Goal: Information Seeking & Learning: Learn about a topic

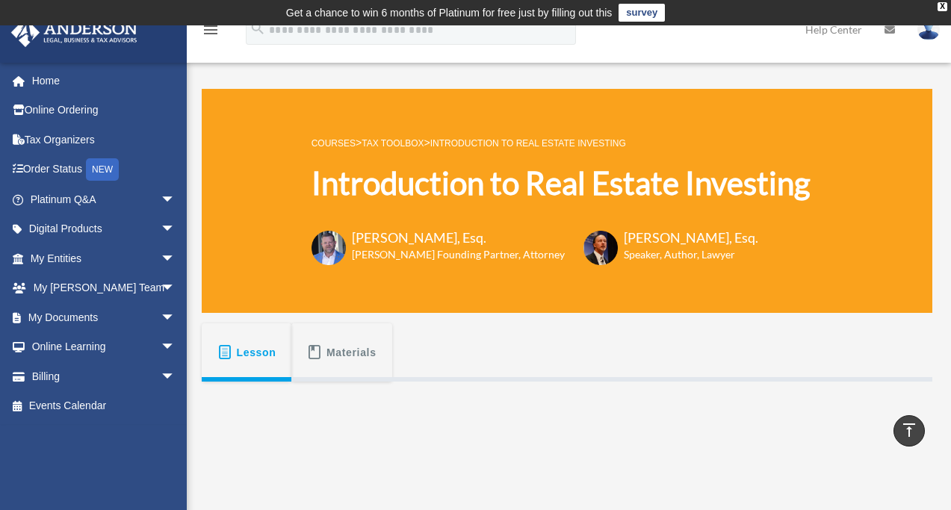
scroll to position [306, 0]
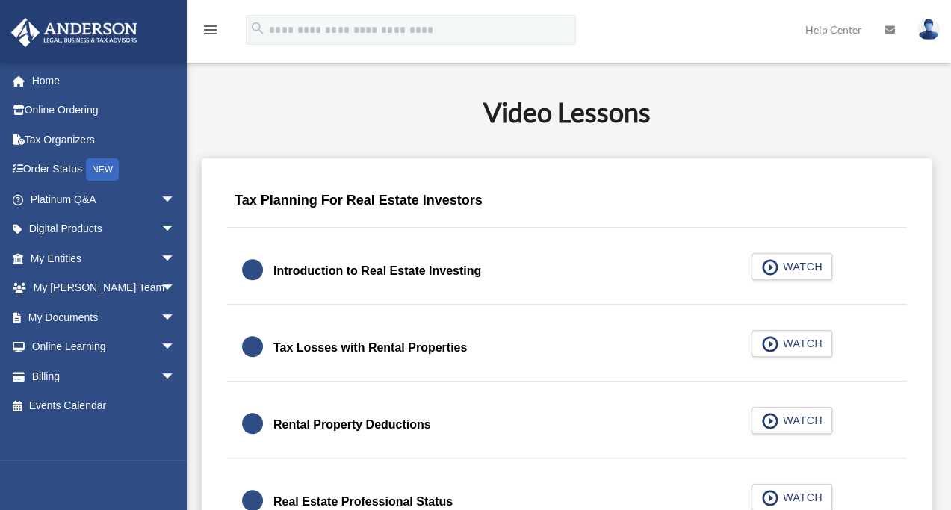
scroll to position [847, 0]
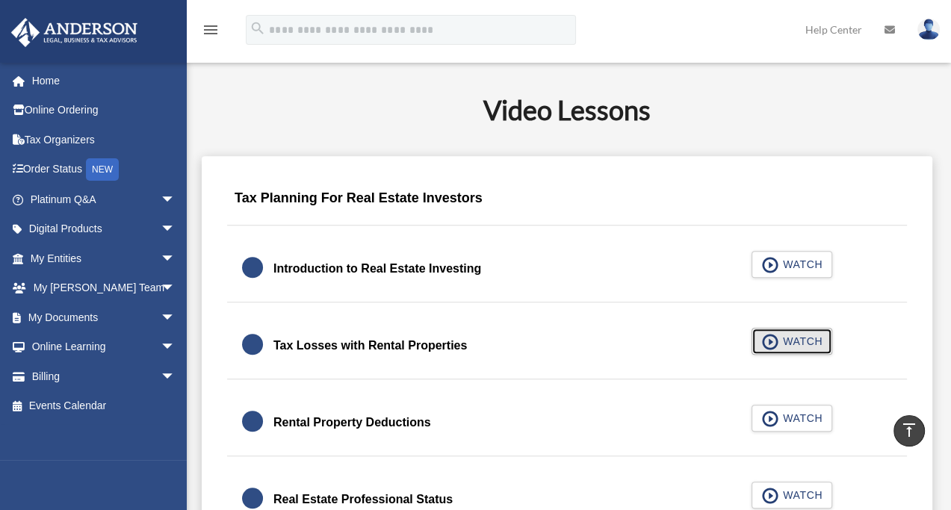
click at [796, 344] on span "WATCH" at bounding box center [801, 341] width 44 height 15
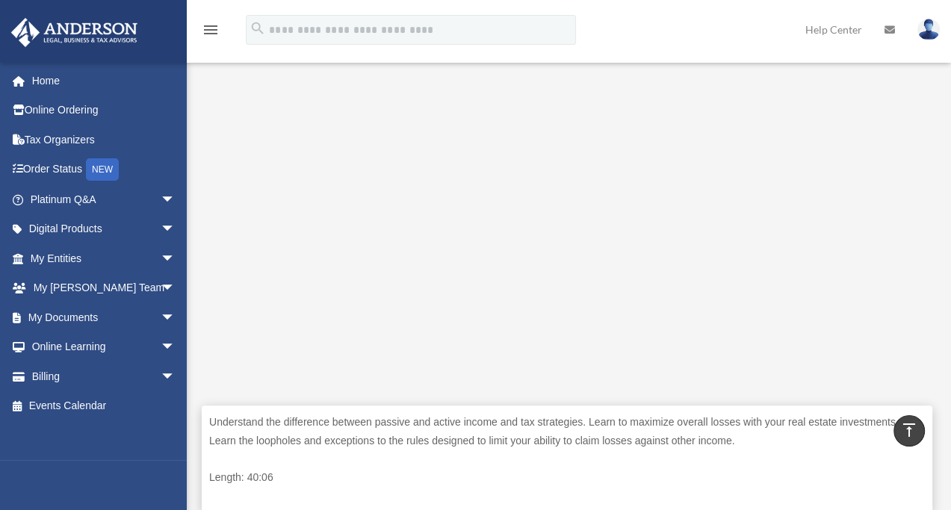
scroll to position [405, 0]
